Goal: Navigation & Orientation: Find specific page/section

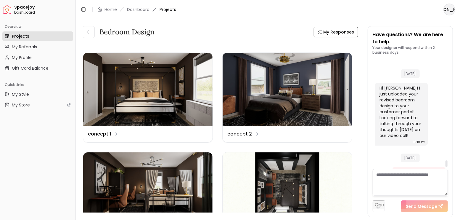
scroll to position [1677, 0]
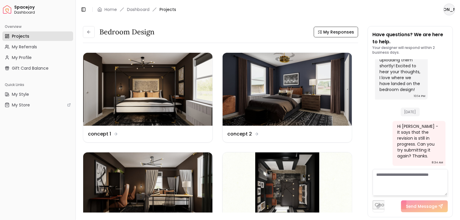
click at [366, 14] on header "Toggle Sidebar Home Dashboard Projects JO" at bounding box center [268, 9] width 384 height 19
click at [360, 13] on header "Toggle Sidebar Home Dashboard Projects JO" at bounding box center [268, 9] width 384 height 19
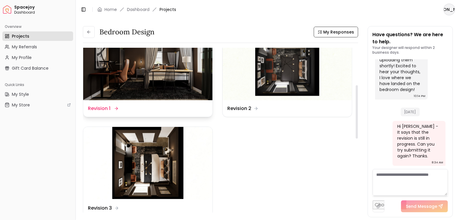
scroll to position [138, 0]
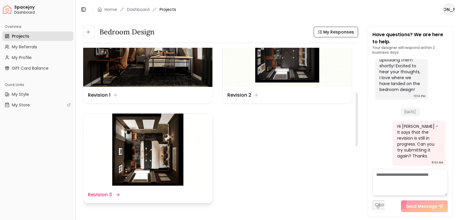
click at [153, 139] on img at bounding box center [147, 149] width 129 height 73
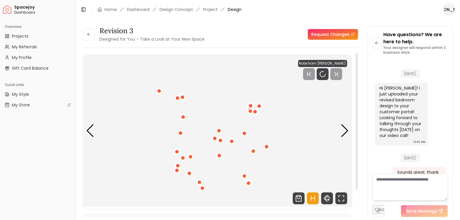
scroll to position [1702, 0]
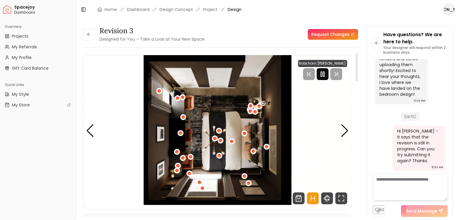
click at [323, 73] on icon "Pause" at bounding box center [322, 73] width 7 height 7
click at [339, 128] on img "1 / 4" at bounding box center [217, 130] width 269 height 151
click at [344, 128] on div "Next slide" at bounding box center [345, 130] width 8 height 13
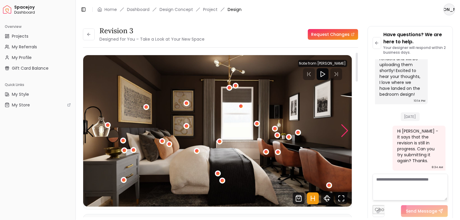
click at [344, 128] on div "Next slide" at bounding box center [345, 130] width 8 height 13
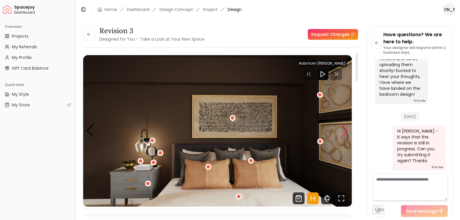
click at [344, 128] on div "Next slide" at bounding box center [345, 130] width 8 height 13
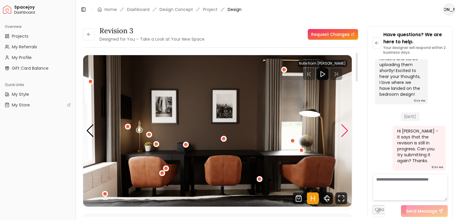
click at [344, 128] on div "Next slide" at bounding box center [345, 130] width 8 height 13
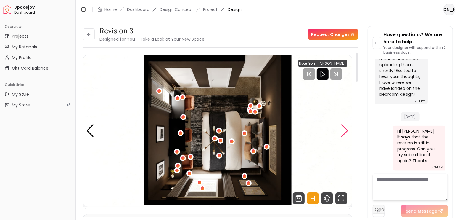
click at [344, 128] on div "Next slide" at bounding box center [345, 130] width 8 height 13
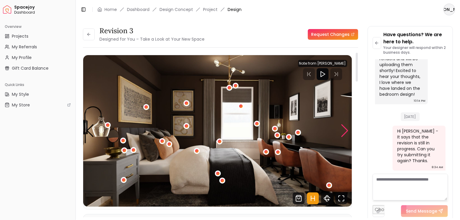
click at [344, 128] on div "Next slide" at bounding box center [345, 130] width 8 height 13
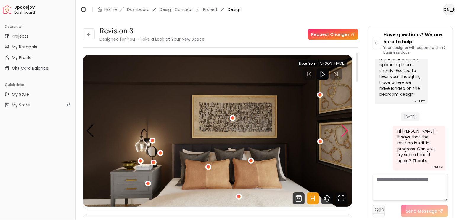
click at [344, 128] on div "Next slide" at bounding box center [345, 130] width 8 height 13
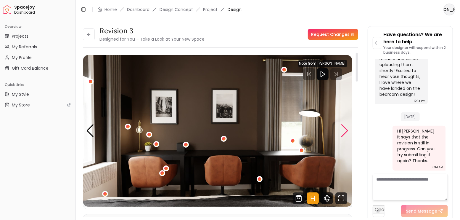
click at [344, 128] on div "Next slide" at bounding box center [345, 130] width 8 height 13
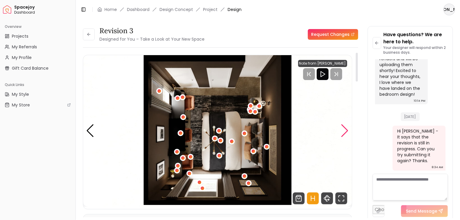
click at [344, 128] on div "Next slide" at bounding box center [345, 130] width 8 height 13
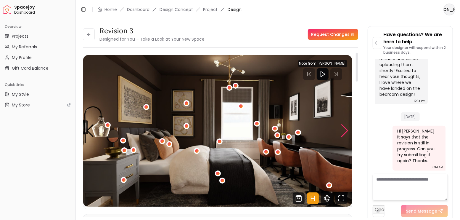
click at [344, 128] on div "Next slide" at bounding box center [345, 130] width 8 height 13
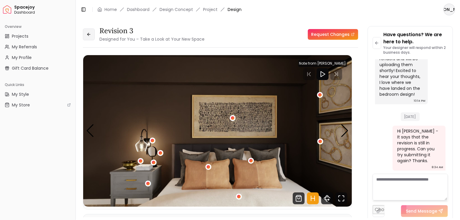
click at [93, 33] on button at bounding box center [89, 34] width 12 height 12
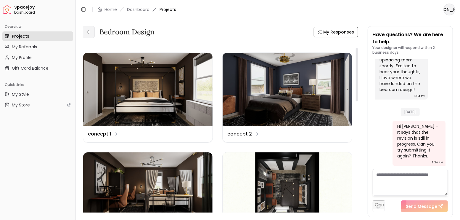
click at [91, 28] on button at bounding box center [89, 32] width 12 height 12
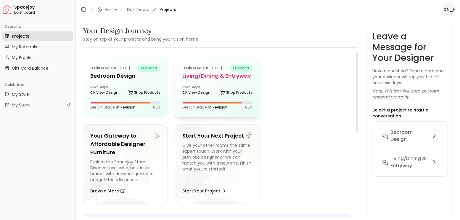
click at [258, 81] on div "Delivered on: [DATE] euphoria Living/Dining & Entryway Next Steps: View Design …" at bounding box center [217, 86] width 84 height 59
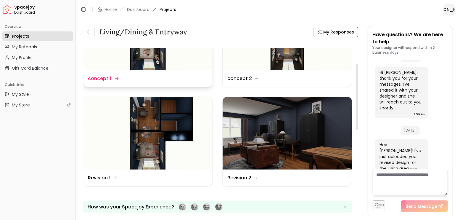
scroll to position [59, 0]
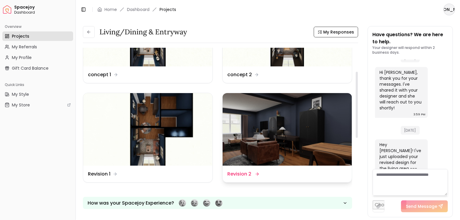
click at [253, 121] on img at bounding box center [287, 129] width 129 height 73
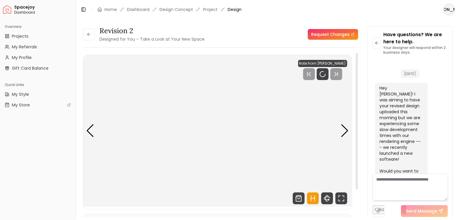
scroll to position [1499, 0]
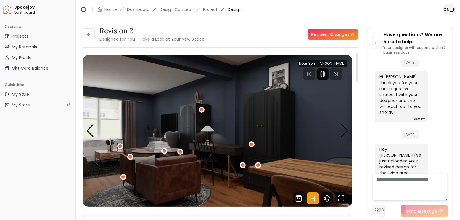
click at [319, 73] on div at bounding box center [323, 74] width 12 height 12
click at [349, 130] on img "1 / 7" at bounding box center [217, 130] width 269 height 151
click at [348, 130] on div "Next slide" at bounding box center [345, 130] width 8 height 13
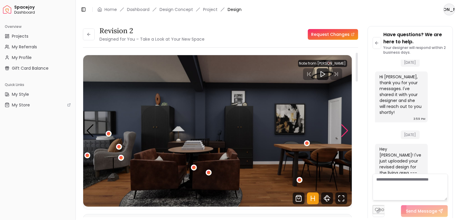
click at [348, 130] on div "Next slide" at bounding box center [345, 130] width 8 height 13
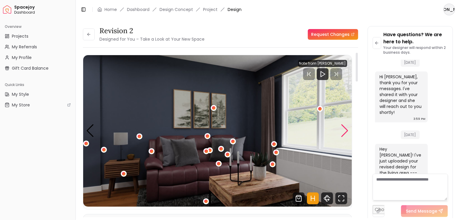
click at [348, 130] on div "Next slide" at bounding box center [345, 130] width 8 height 13
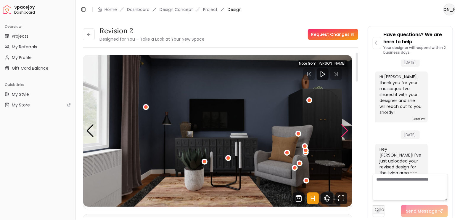
click at [348, 130] on div "Next slide" at bounding box center [345, 130] width 8 height 13
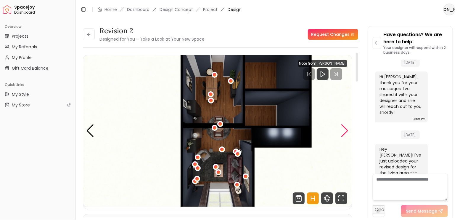
click at [348, 130] on div "Next slide" at bounding box center [345, 130] width 8 height 13
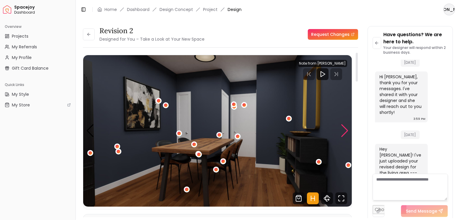
click at [348, 130] on div "Next slide" at bounding box center [345, 130] width 8 height 13
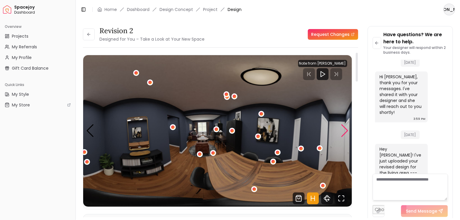
click at [348, 130] on div "Next slide" at bounding box center [345, 130] width 8 height 13
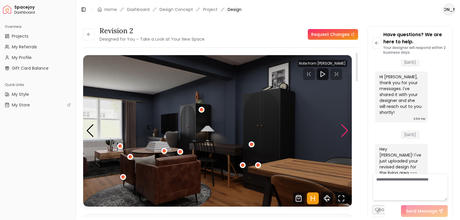
click at [348, 130] on div "Next slide" at bounding box center [345, 130] width 8 height 13
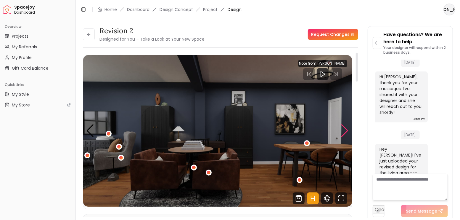
click at [348, 130] on div "Next slide" at bounding box center [345, 130] width 8 height 13
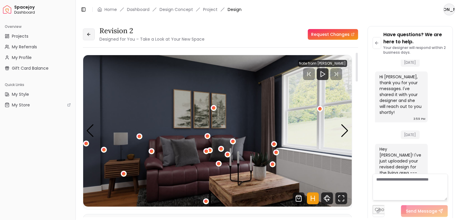
click at [86, 39] on button at bounding box center [89, 34] width 12 height 12
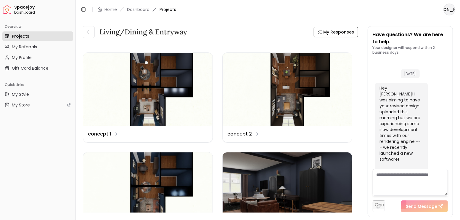
scroll to position [1504, 0]
